Goal: Task Accomplishment & Management: Use online tool/utility

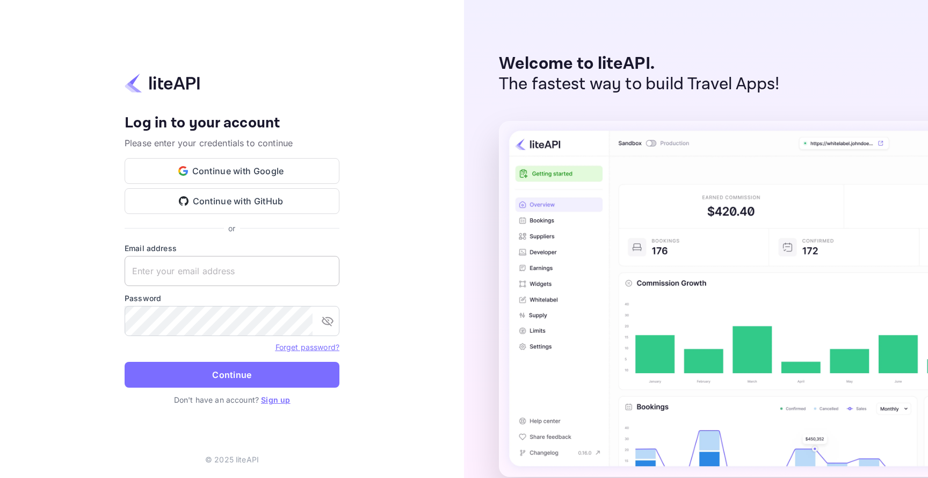
click at [285, 268] on input "text" at bounding box center [232, 271] width 215 height 30
type input "o.ta"
click at [265, 266] on input "o.ta" at bounding box center [232, 271] width 215 height 30
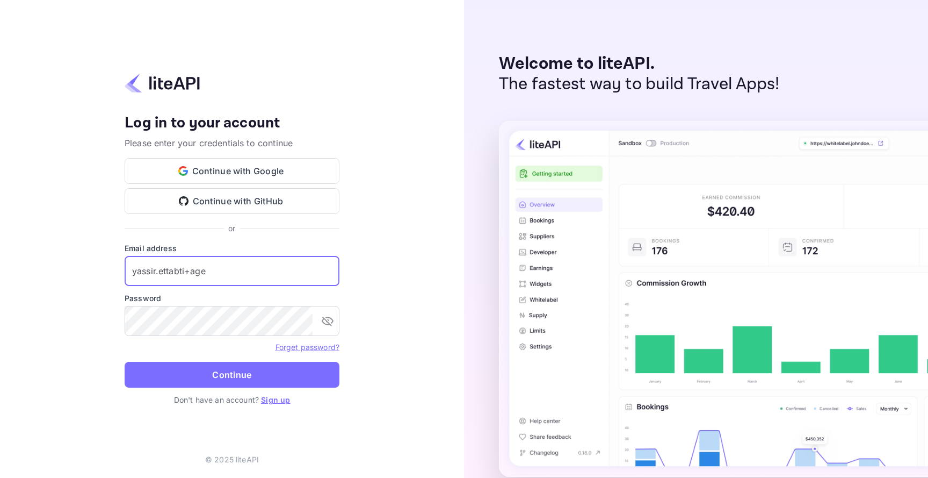
type input "yassir.ettabti+agentform1@nuitee.com"
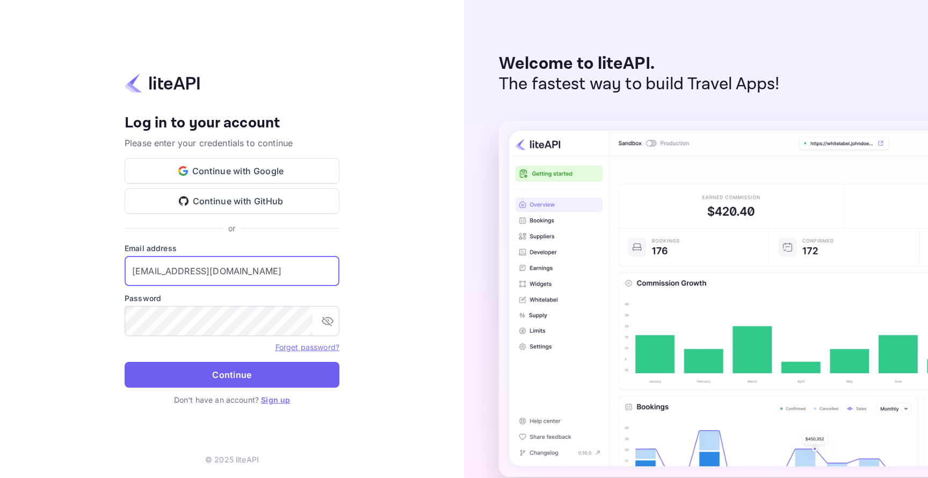
click at [323, 367] on button "Continue" at bounding box center [232, 375] width 215 height 26
